Goal: Navigation & Orientation: Find specific page/section

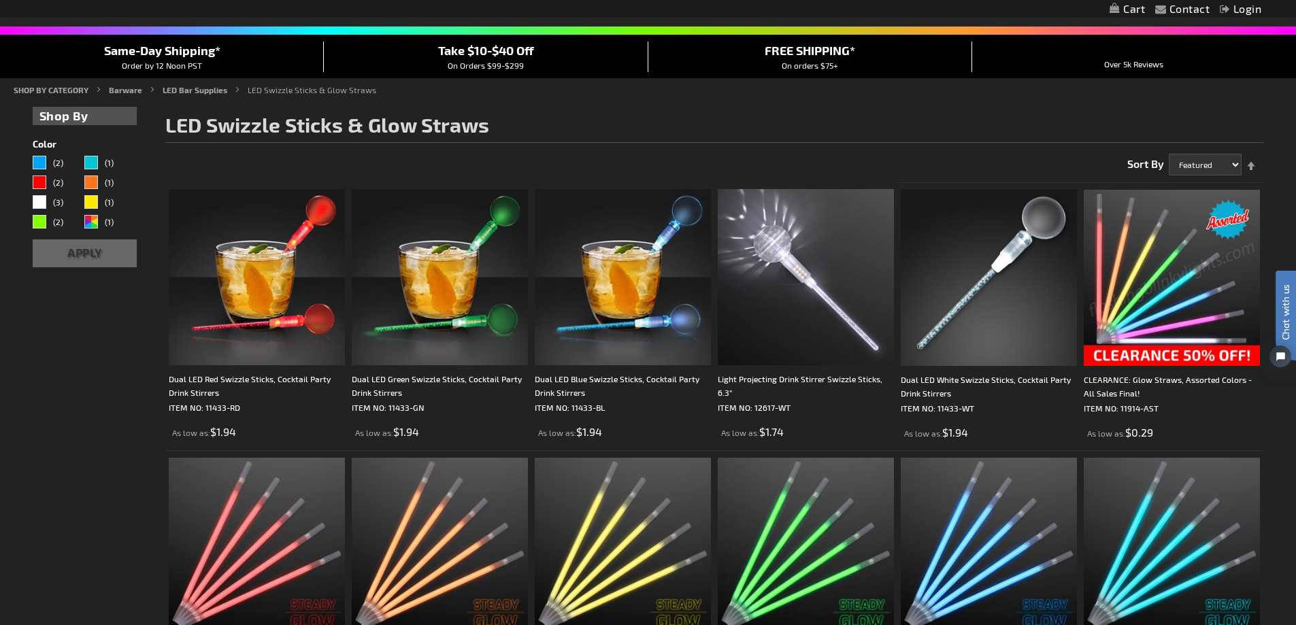
scroll to position [59, 0]
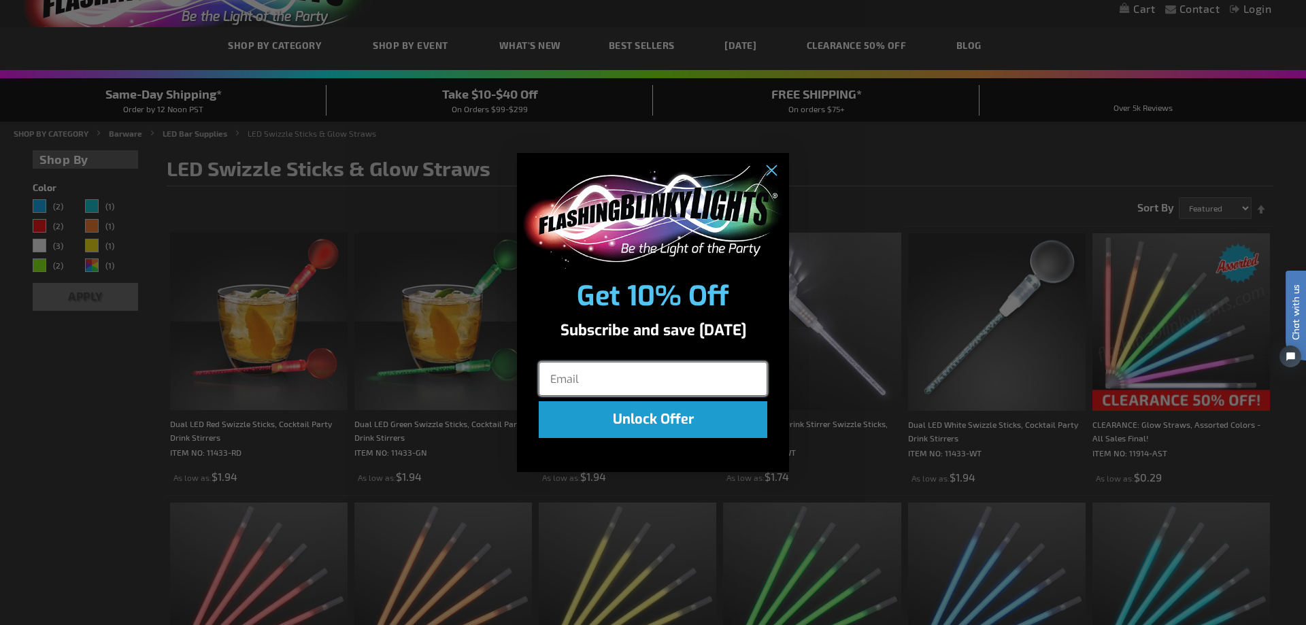
drag, startPoint x: 1298, startPoint y: 48, endPoint x: 1258, endPoint y: 56, distance: 40.8
click at [774, 167] on icon "Close dialog" at bounding box center [772, 172] width 10 height 10
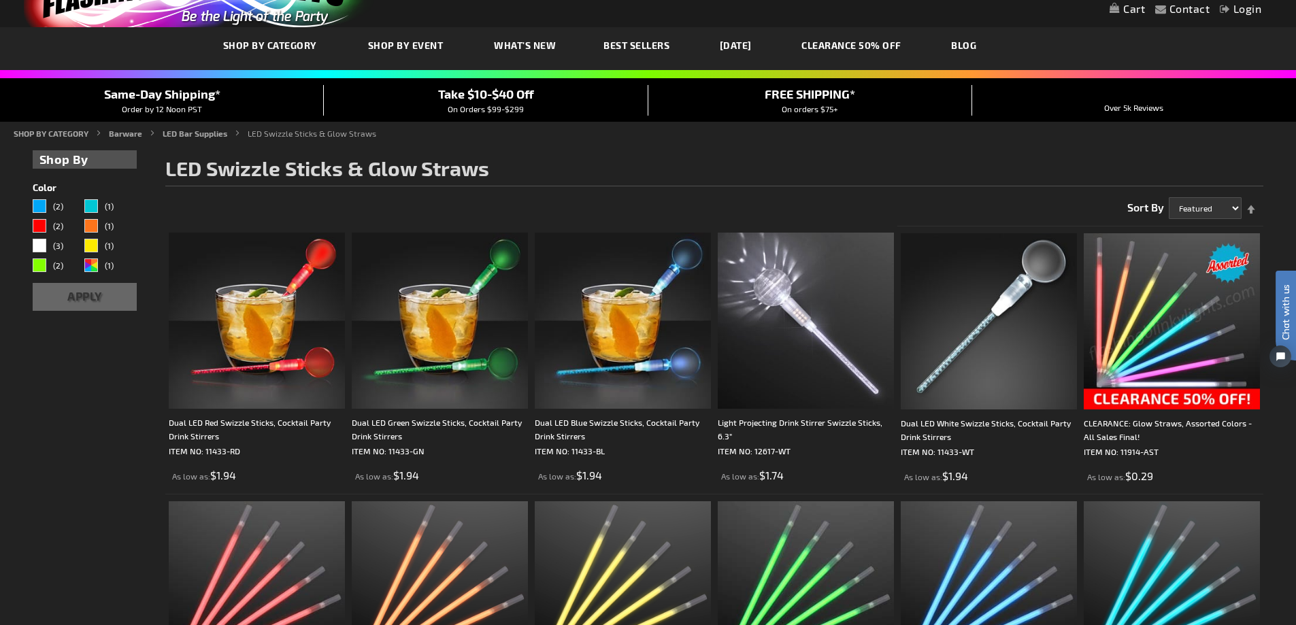
click at [880, 48] on link "CLEARANCE 50% OFF" at bounding box center [851, 45] width 120 height 46
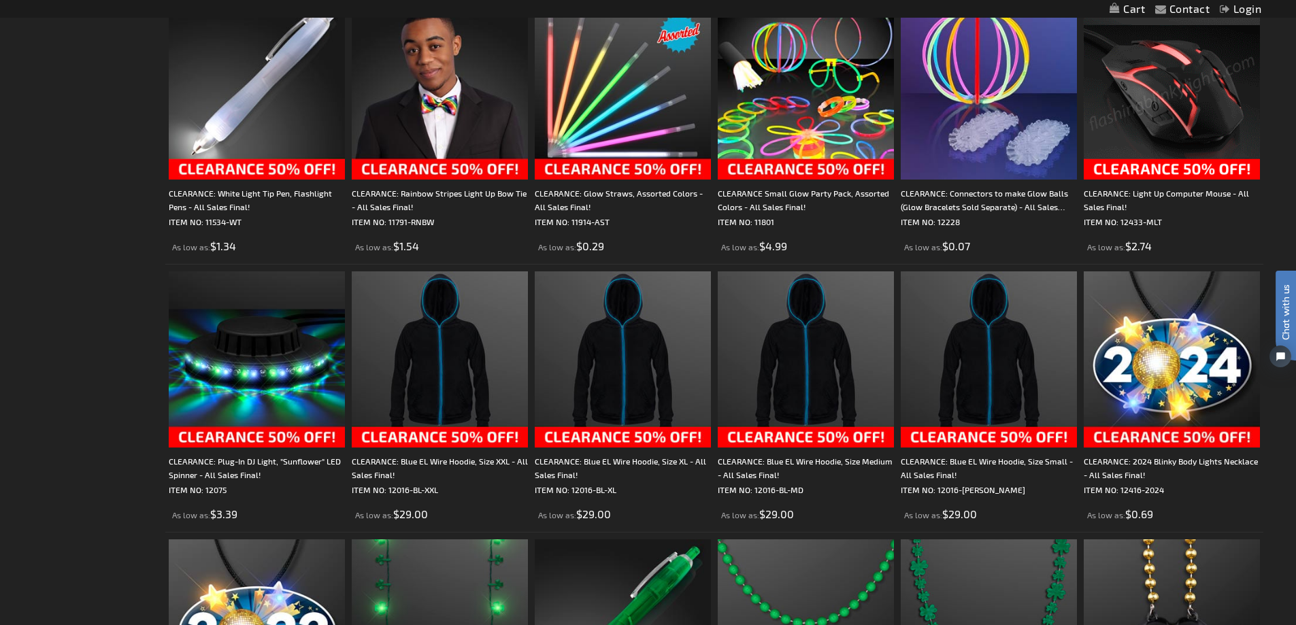
scroll to position [1443, 0]
